Goal: Task Accomplishment & Management: Manage account settings

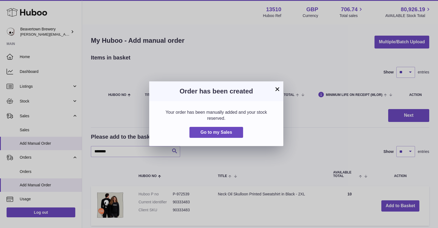
click at [277, 88] on button "×" at bounding box center [277, 89] width 7 height 7
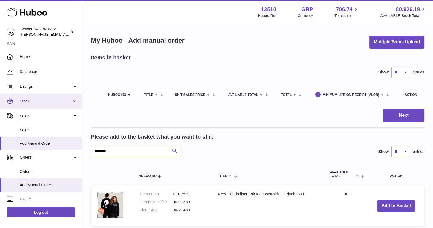
click at [44, 108] on link "Stock" at bounding box center [41, 101] width 82 height 15
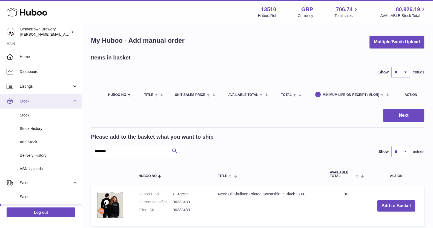
click at [74, 99] on link "Stock" at bounding box center [41, 101] width 82 height 15
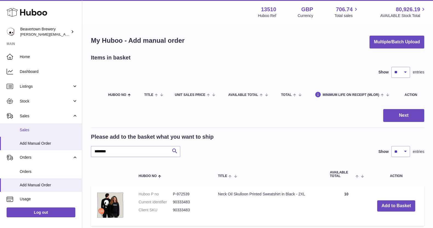
click at [41, 126] on link "Sales" at bounding box center [41, 129] width 82 height 13
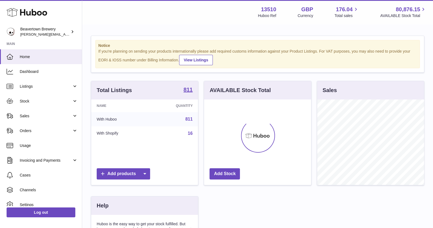
scroll to position [85, 106]
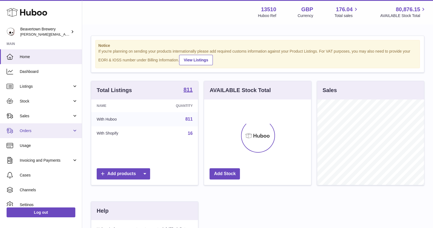
click at [67, 131] on span "Orders" at bounding box center [46, 130] width 52 height 5
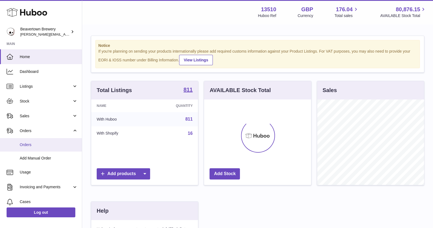
click at [45, 148] on link "Orders" at bounding box center [41, 144] width 82 height 13
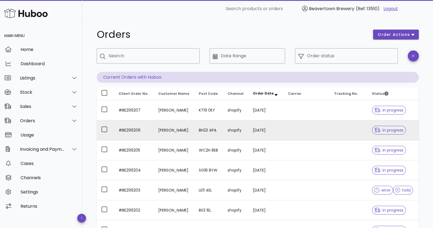
click at [127, 128] on td "#BE299206" at bounding box center [134, 130] width 40 height 20
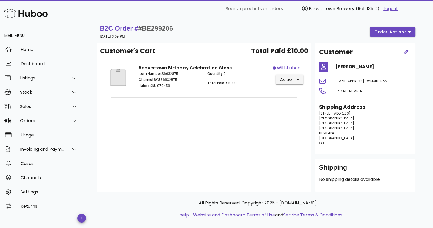
click at [395, 25] on div "B2C Order # #BE299206 05 September 2025 at 3:09 PM order actions" at bounding box center [257, 31] width 315 height 15
click at [392, 29] on span "order actions" at bounding box center [390, 32] width 33 height 6
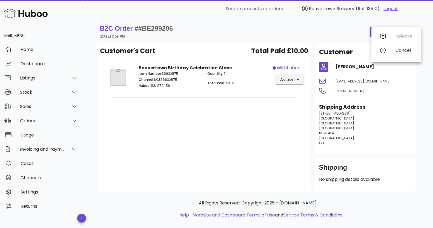
click at [336, 28] on div "B2C Order # #BE299206 05 September 2025 at 3:09 PM order actions" at bounding box center [257, 31] width 315 height 15
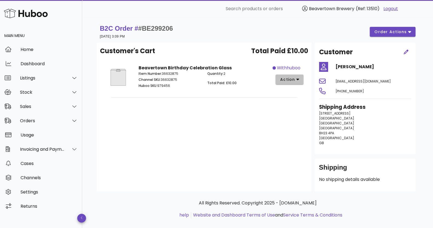
click at [292, 77] on span "action" at bounding box center [287, 80] width 15 height 6
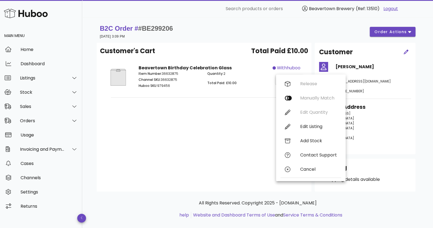
click at [314, 39] on div "B2C Order # #BE299206 05 September 2025 at 3:09 PM order actions" at bounding box center [257, 31] width 315 height 15
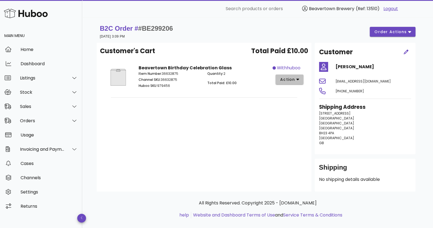
click at [298, 83] on button "action" at bounding box center [289, 79] width 28 height 10
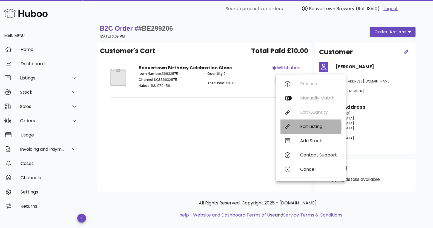
click at [313, 126] on div "Edit Listing" at bounding box center [318, 126] width 37 height 5
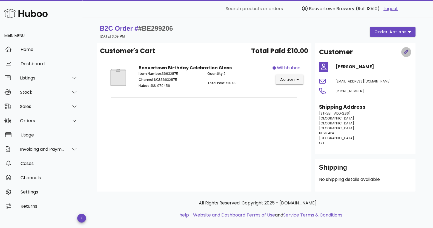
click at [408, 49] on span "button" at bounding box center [406, 52] width 10 height 6
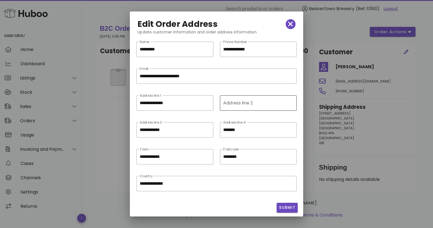
scroll to position [1, 0]
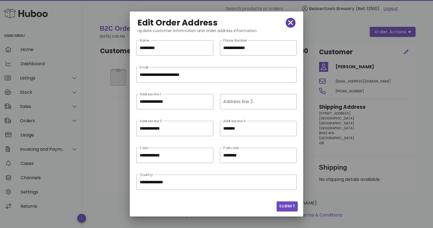
click at [288, 25] on icon "button" at bounding box center [290, 23] width 5 height 8
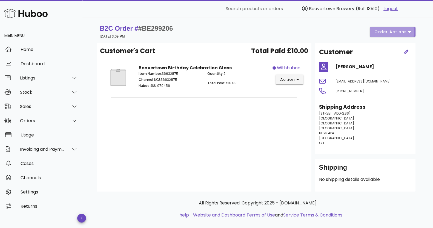
click at [396, 32] on span "order actions" at bounding box center [390, 32] width 33 height 6
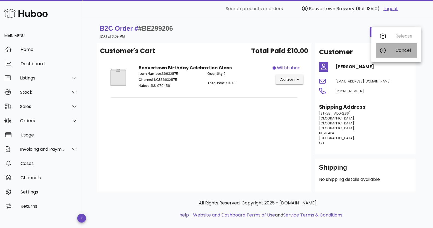
click at [396, 54] on div "Cancel" at bounding box center [396, 50] width 41 height 14
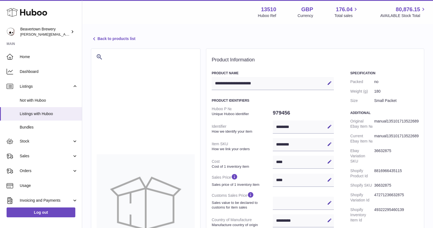
select select "***"
select select "****"
